Goal: Task Accomplishment & Management: Use online tool/utility

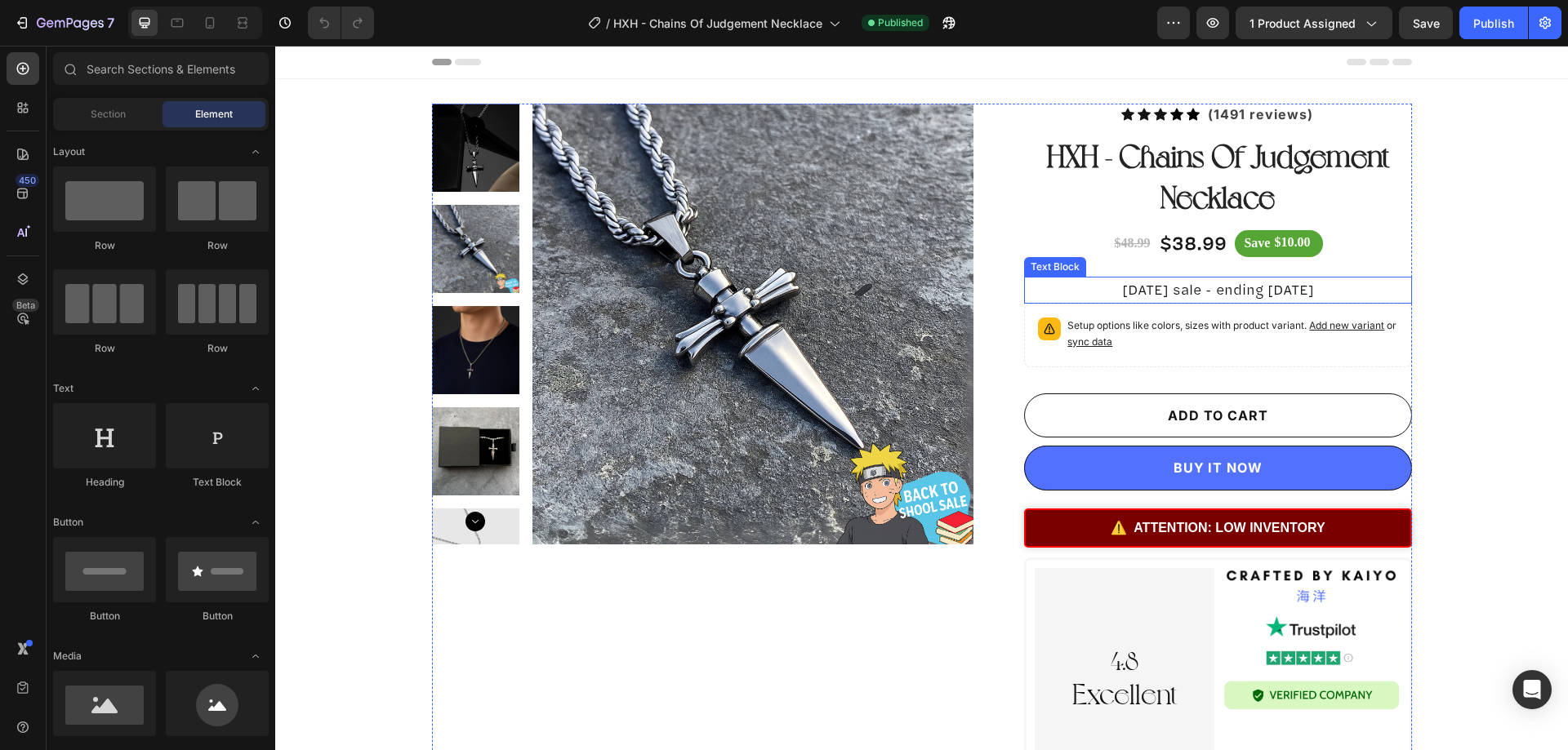
click at [1203, 290] on p "[DATE] sale - ending [DATE]" at bounding box center [1218, 290] width 384 height 24
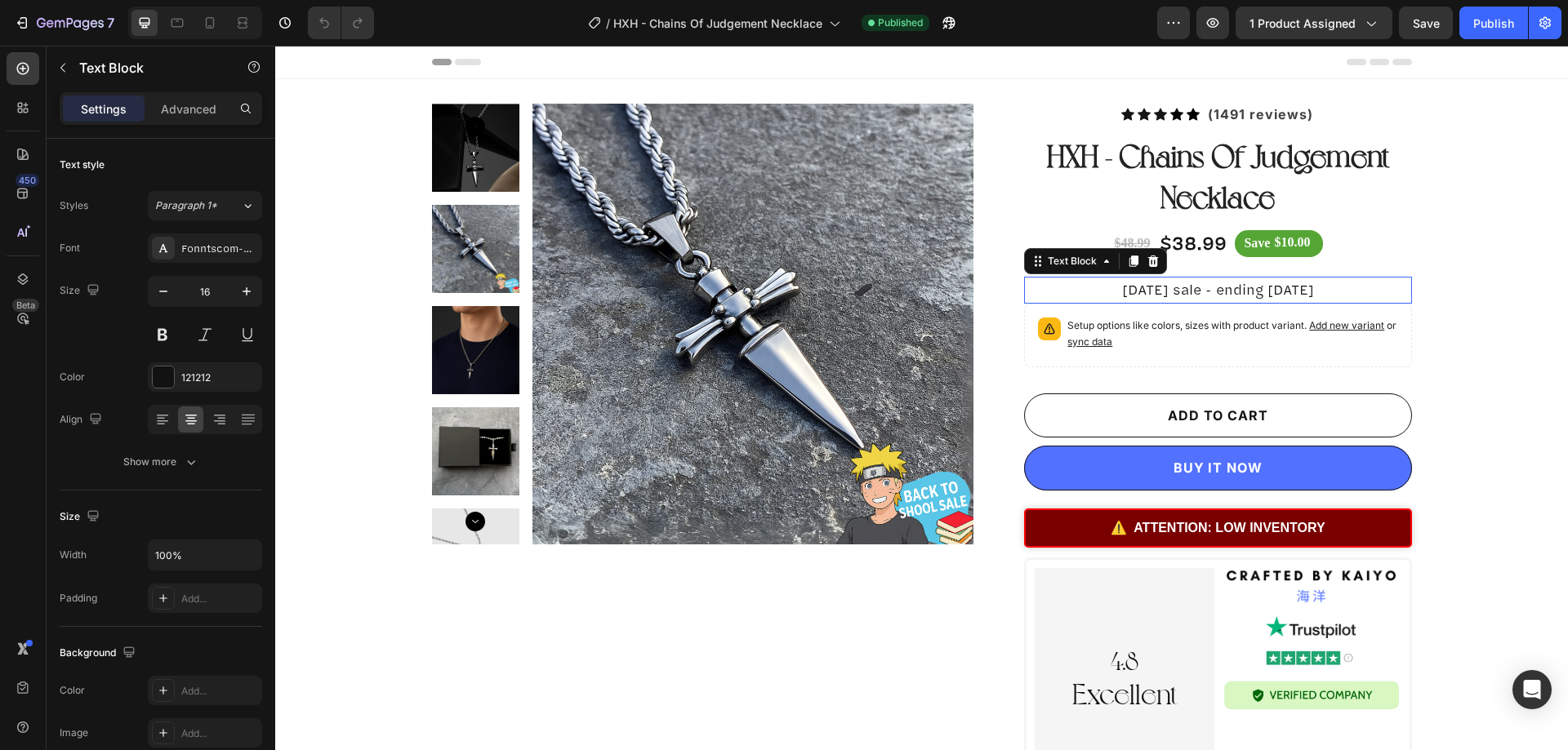
click at [1203, 290] on p "[DATE] sale - ending [DATE]" at bounding box center [1218, 290] width 384 height 24
click at [1263, 287] on p "[DATE] sale - ending [DATE]" at bounding box center [1218, 290] width 384 height 24
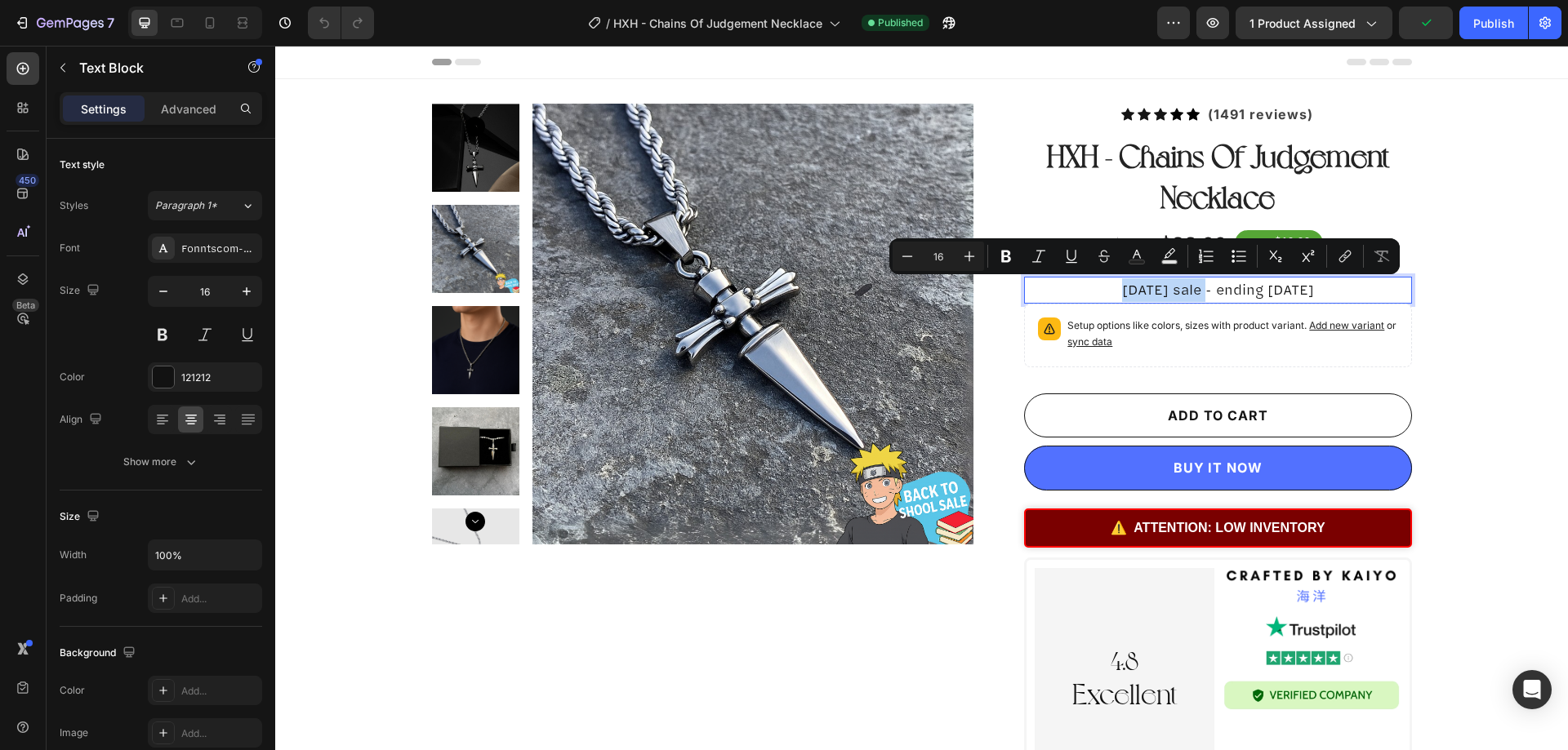
drag, startPoint x: 1181, startPoint y: 292, endPoint x: 1098, endPoint y: 284, distance: 83.4
click at [1098, 284] on p "[DATE] sale - ending [DATE]" at bounding box center [1218, 290] width 384 height 24
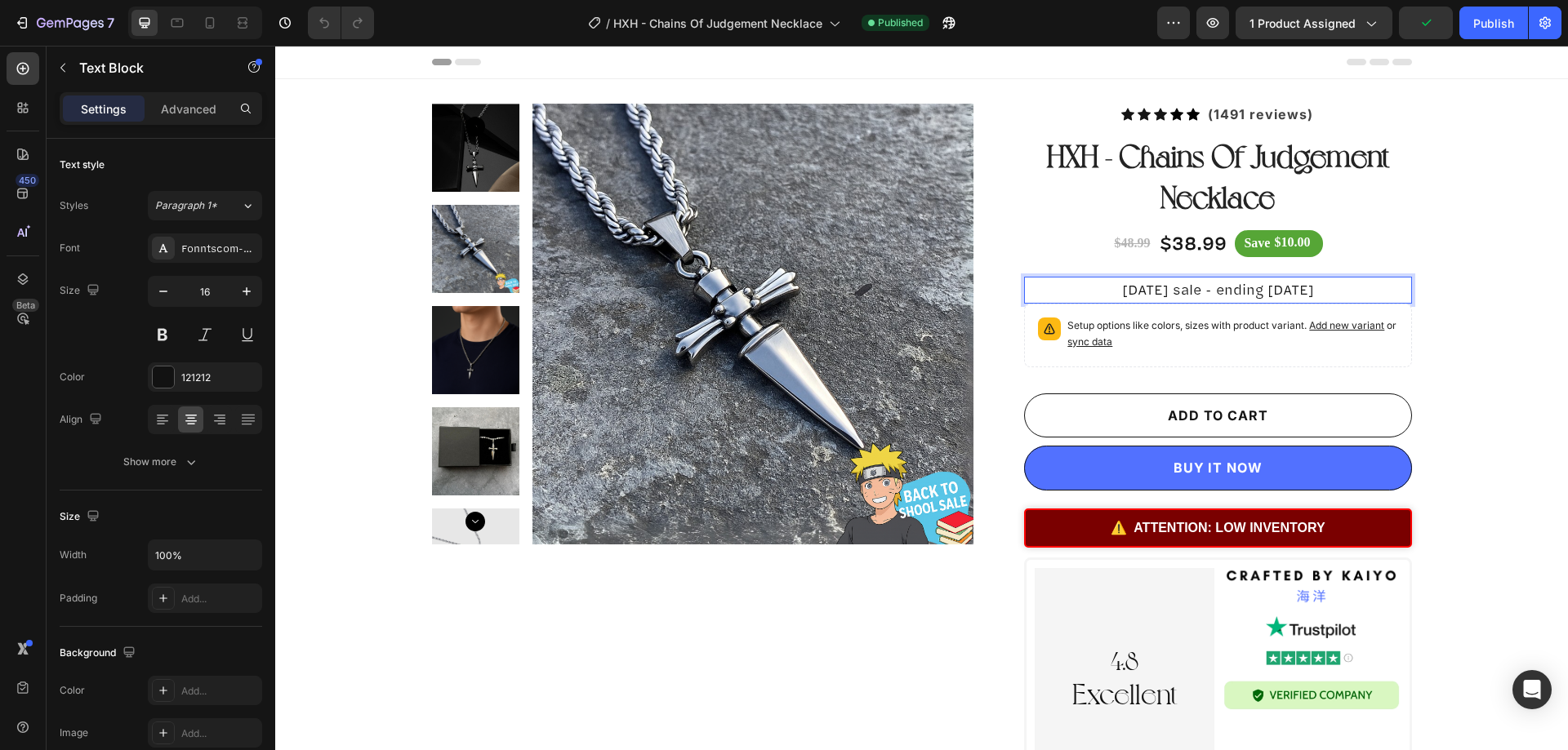
click at [1220, 288] on p "[DATE] sale - ending [DATE]" at bounding box center [1218, 290] width 384 height 24
click at [1247, 286] on p "[DATE] sale - ending [DATE]" at bounding box center [1218, 290] width 384 height 24
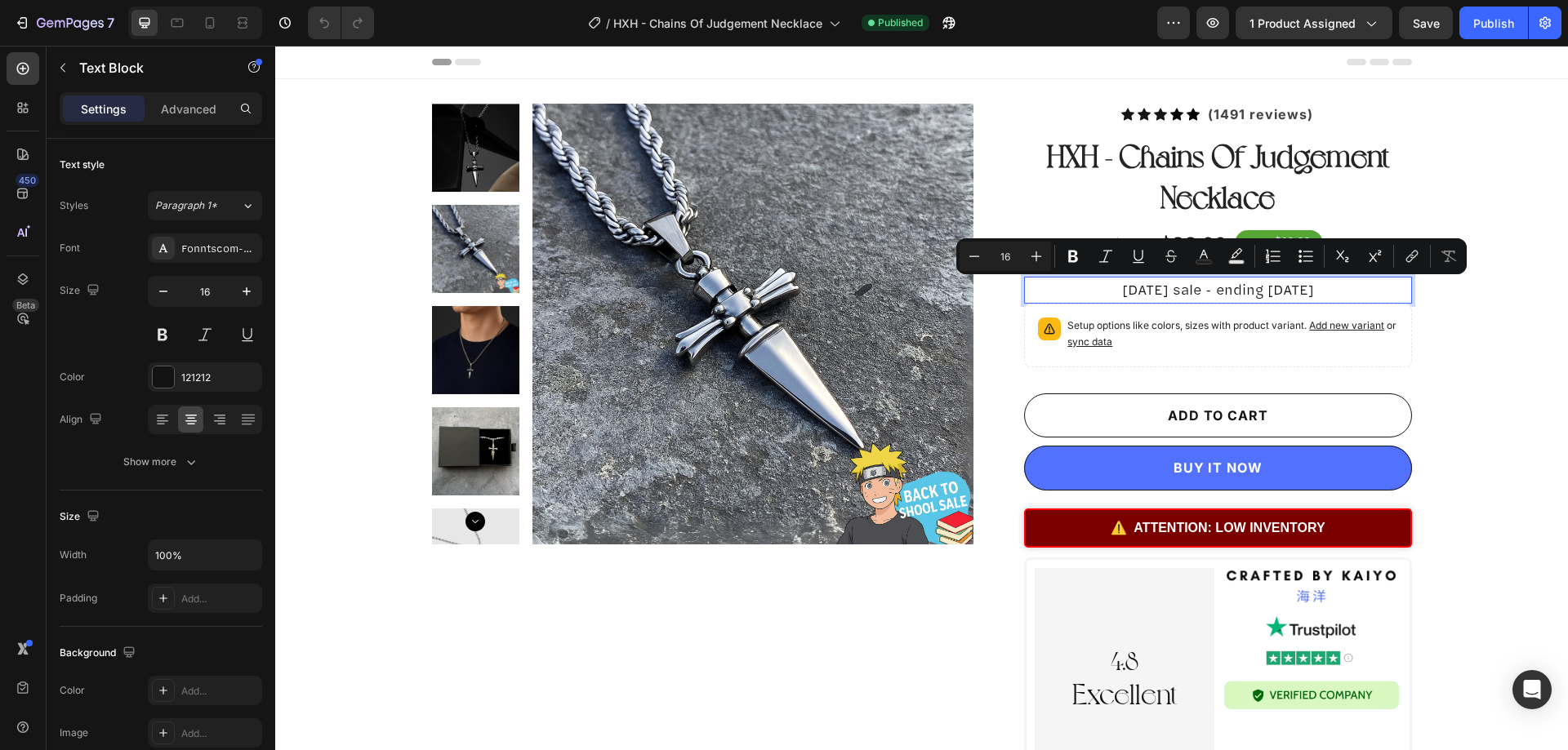
click at [1248, 286] on p "[DATE] sale - ending [DATE]" at bounding box center [1218, 290] width 384 height 24
drag, startPoint x: 1211, startPoint y: 295, endPoint x: 1110, endPoint y: 289, distance: 101.2
click at [1110, 289] on p "[DATE] sale - ending [DATE]" at bounding box center [1218, 290] width 384 height 24
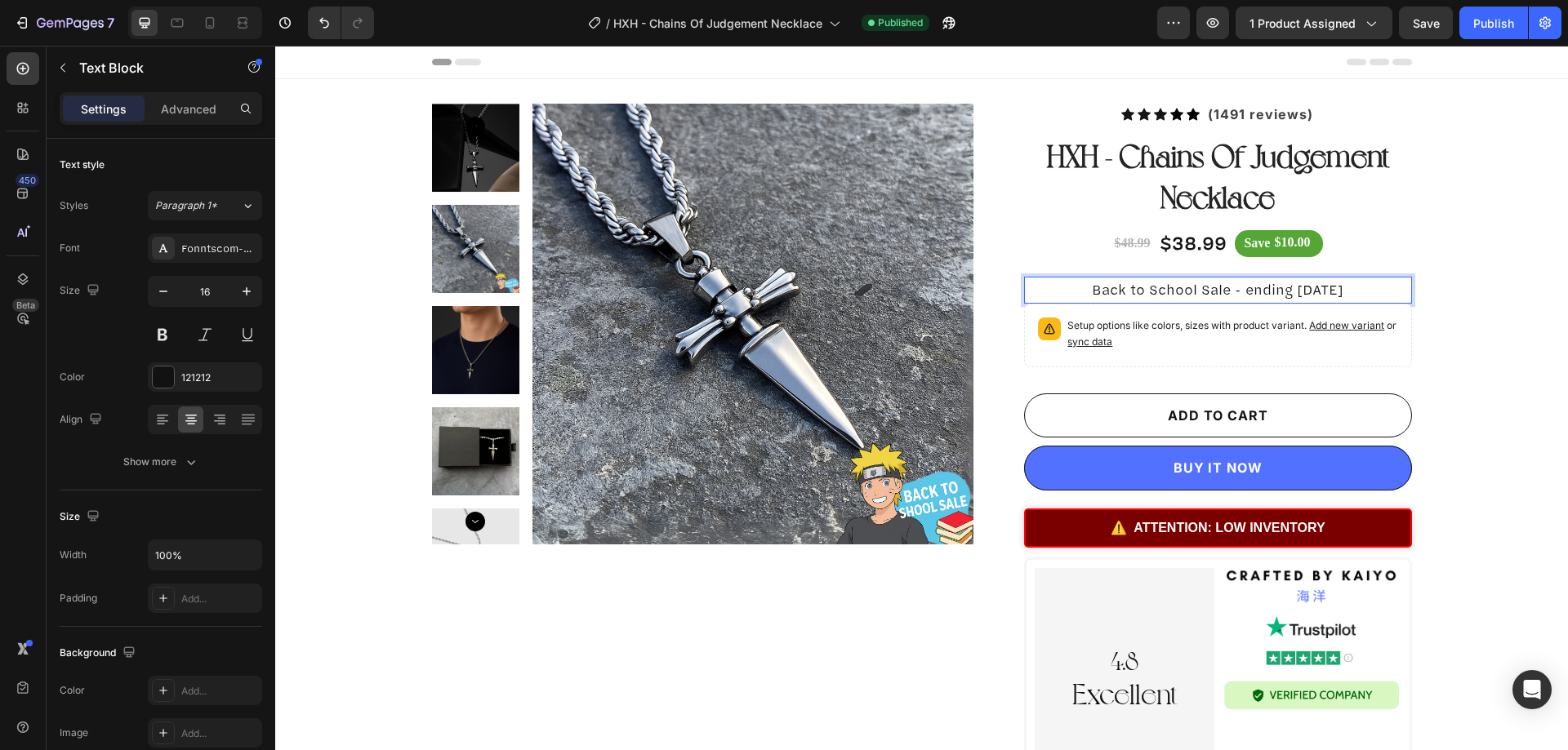
click at [1247, 293] on p "Back to School Sale - ending [DATE]" at bounding box center [1218, 290] width 384 height 24
click at [1301, 295] on p "Back to School Sale - Ending [DATE]" at bounding box center [1218, 290] width 384 height 24
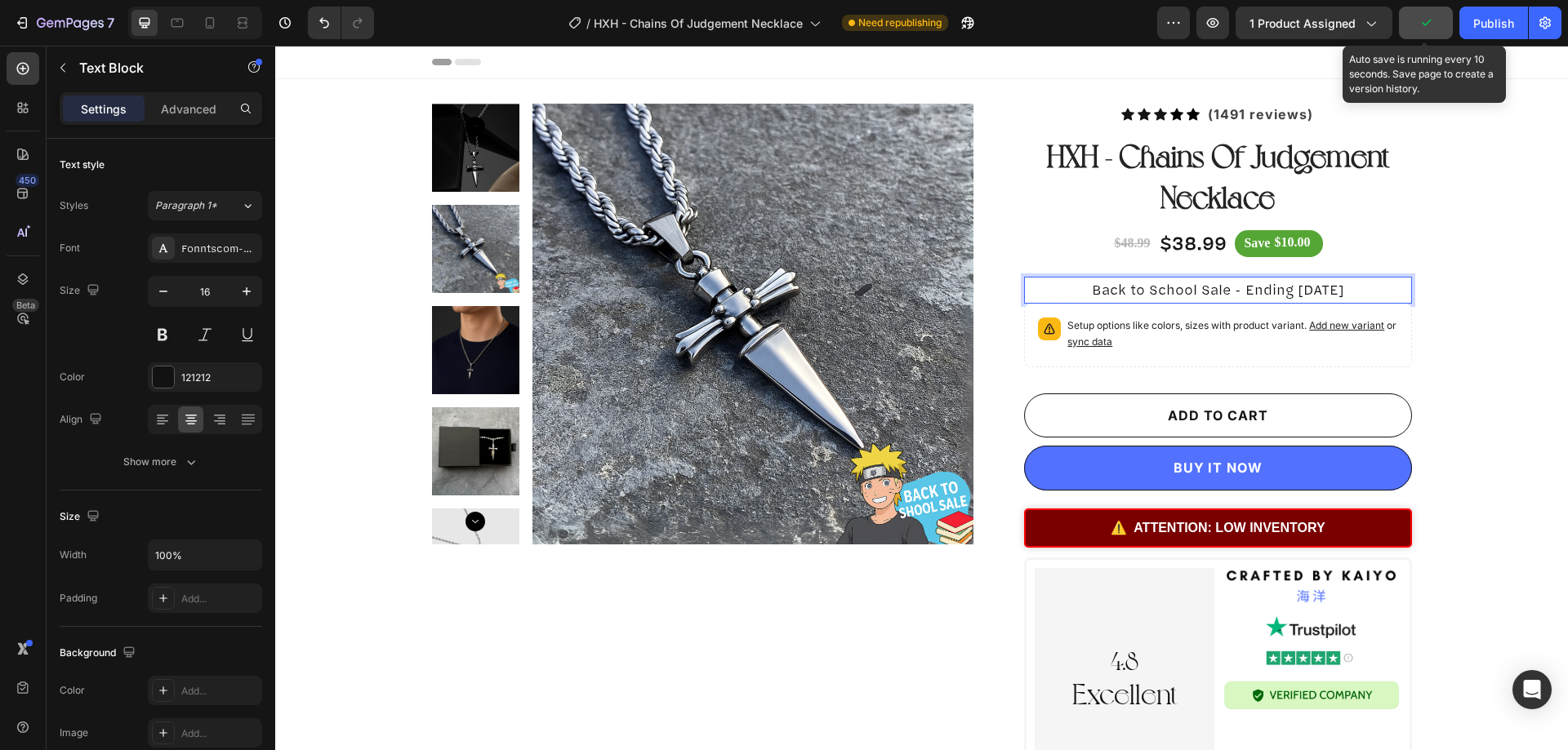
click at [1419, 18] on icon "button" at bounding box center [1426, 23] width 16 height 16
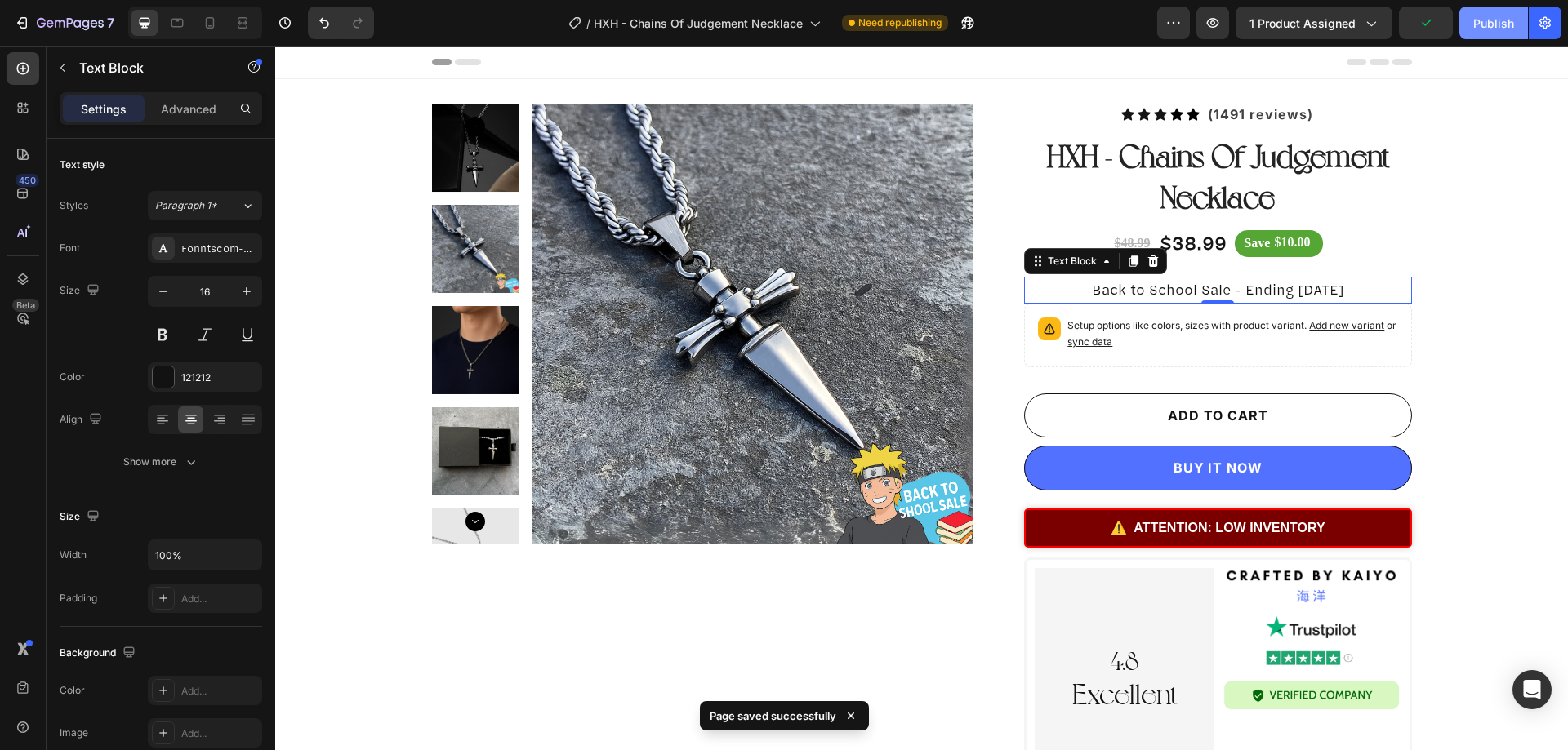
click at [1482, 26] on div "Publish" at bounding box center [1494, 23] width 41 height 17
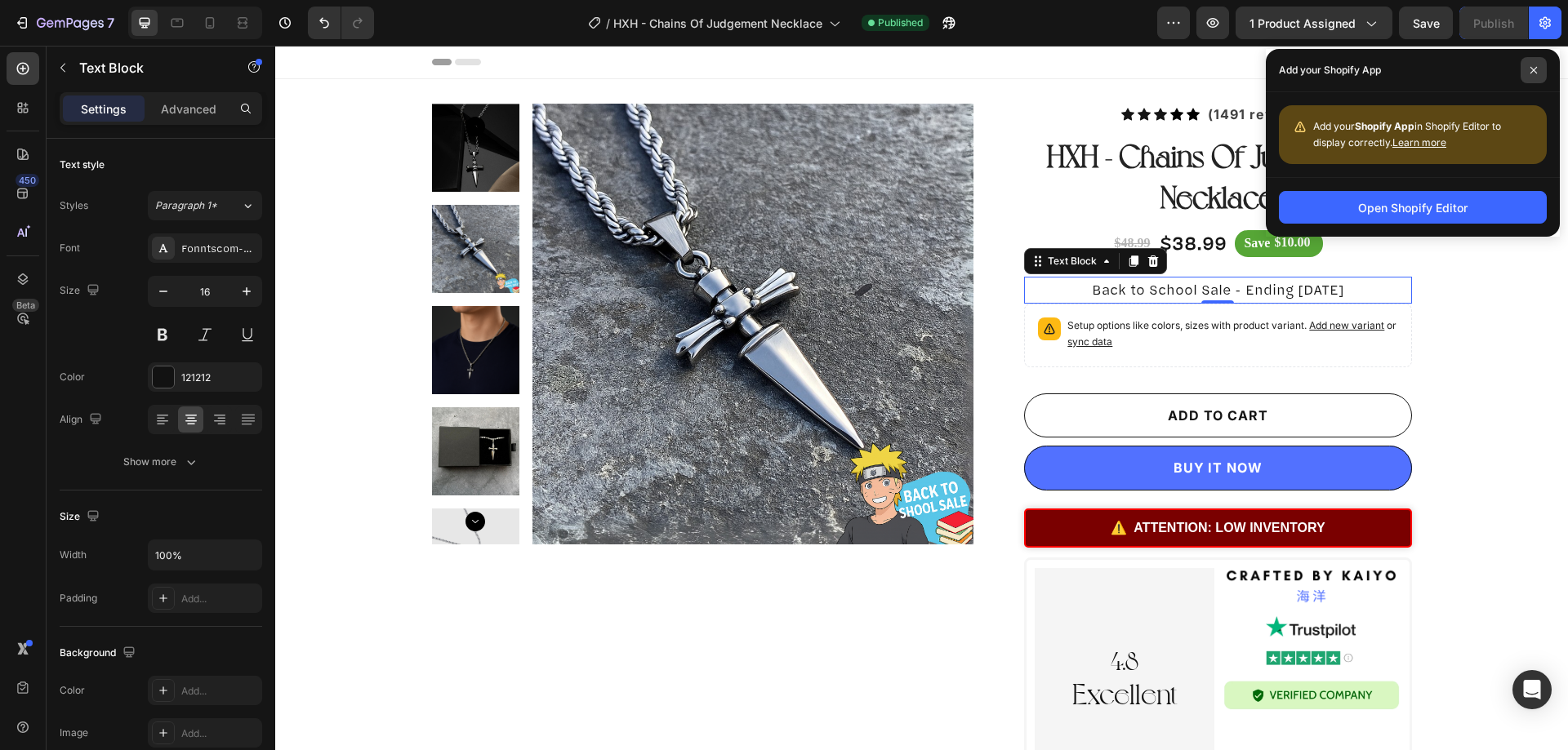
click at [1531, 69] on icon at bounding box center [1534, 70] width 8 height 8
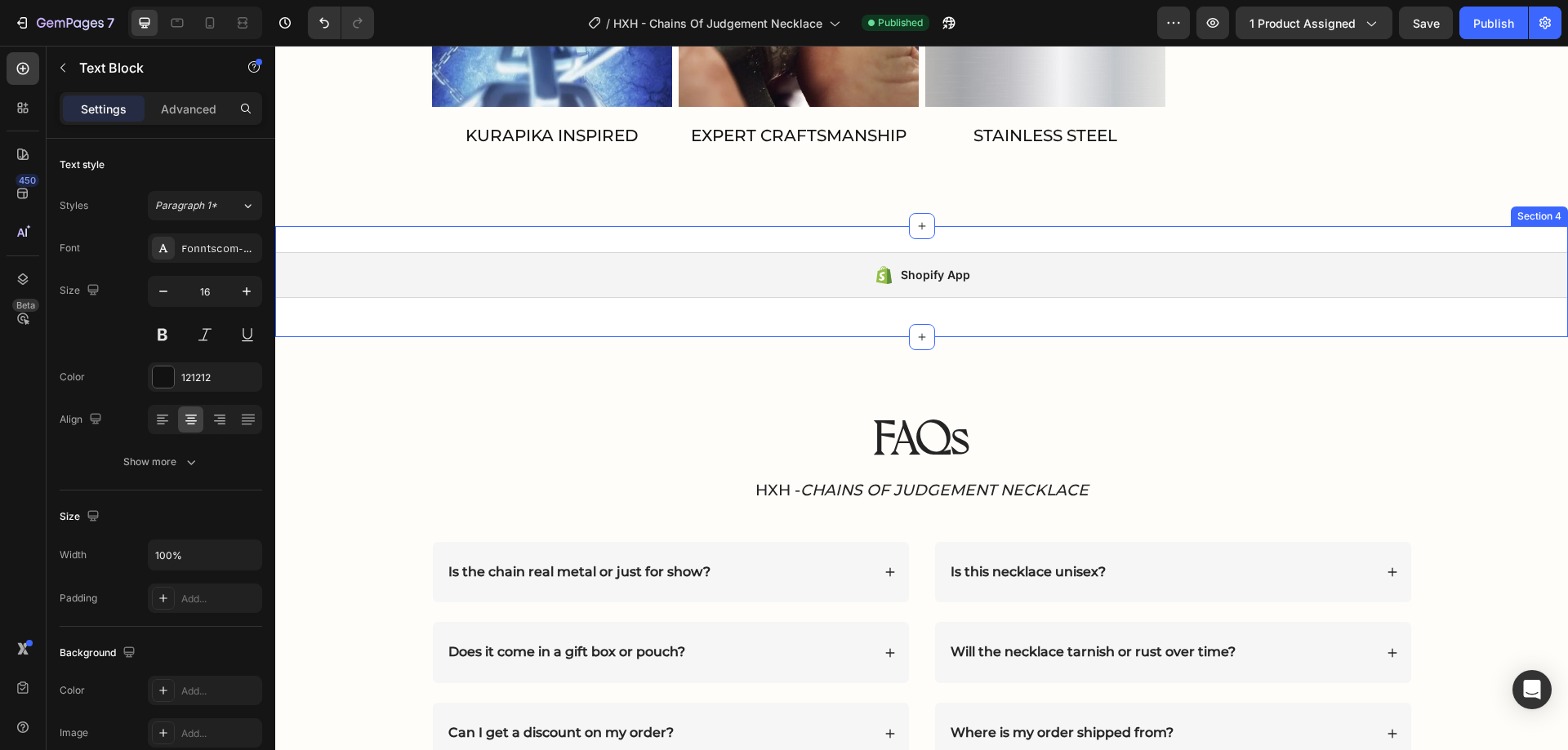
scroll to position [1359, 0]
